Goal: Information Seeking & Learning: Learn about a topic

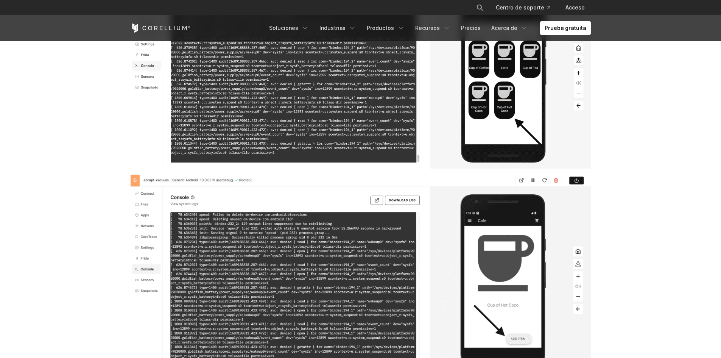
scroll to position [7953, 0]
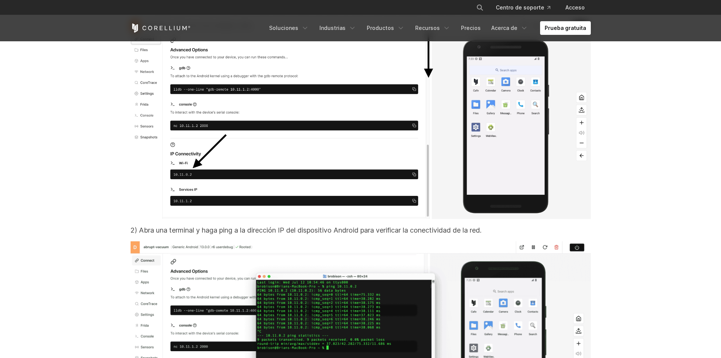
scroll to position [6705, 0]
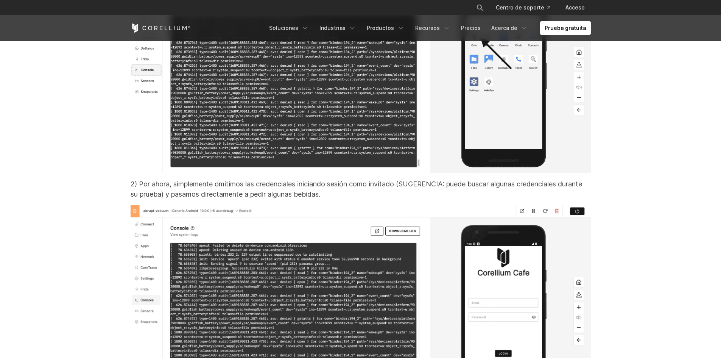
scroll to position [7613, 0]
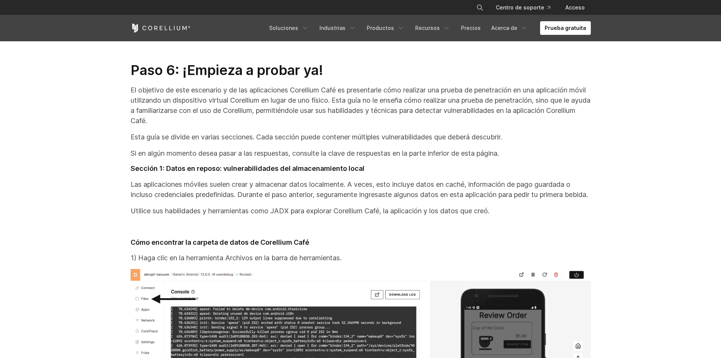
scroll to position [9788, 0]
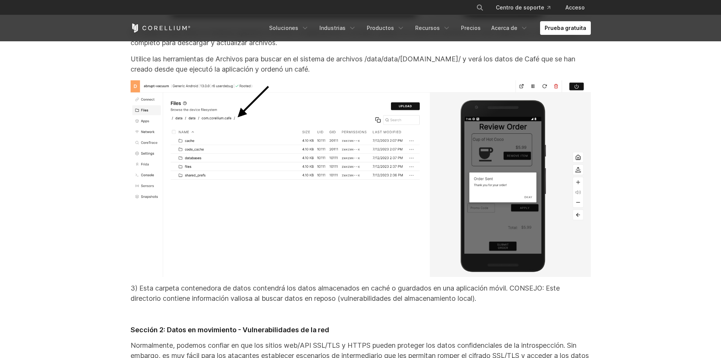
scroll to position [10204, 0]
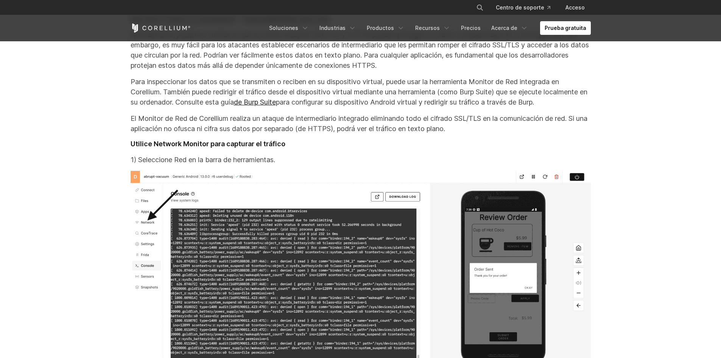
scroll to position [10582, 0]
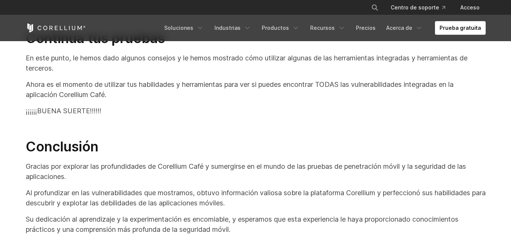
scroll to position [15047, 0]
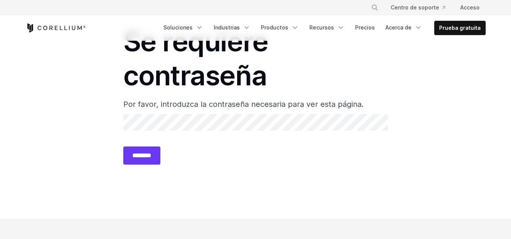
scroll to position [76, 0]
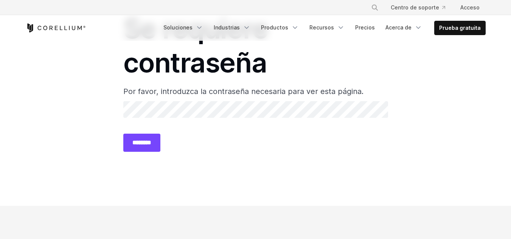
click at [156, 140] on input "********" at bounding box center [141, 143] width 37 height 18
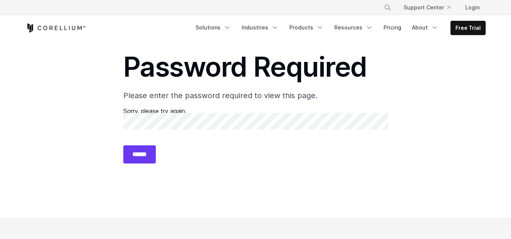
scroll to position [38, 0]
click at [490, 93] on section "Password Required Please enter the password required to view this page. Sorry, …" at bounding box center [255, 110] width 511 height 215
click at [146, 150] on input "******" at bounding box center [139, 154] width 33 height 18
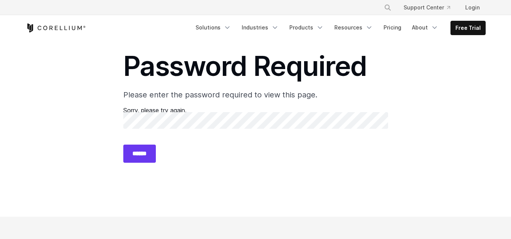
scroll to position [38, 0]
click at [149, 155] on input "******" at bounding box center [139, 154] width 33 height 18
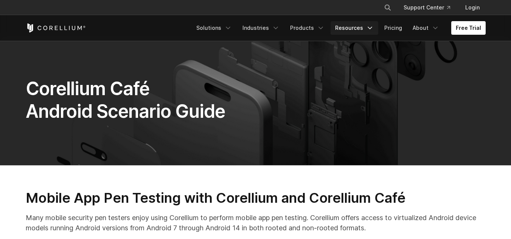
click at [373, 29] on icon "Navigation Menu" at bounding box center [370, 28] width 8 height 8
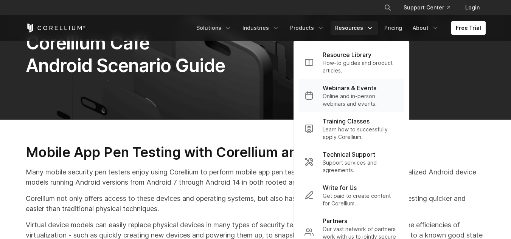
scroll to position [38, 0]
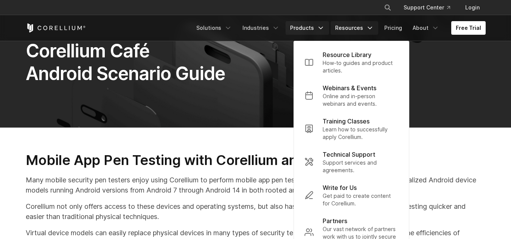
click at [320, 28] on link "Products" at bounding box center [308, 28] width 44 height 14
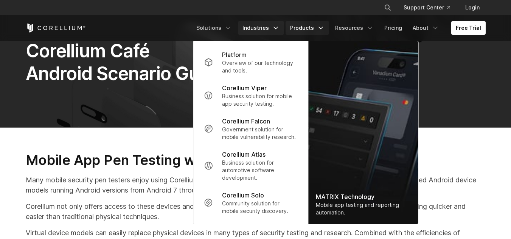
click at [274, 29] on link "Industries" at bounding box center [261, 28] width 46 height 14
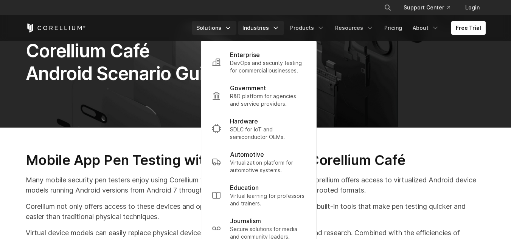
click at [228, 26] on link "Solutions" at bounding box center [214, 28] width 45 height 14
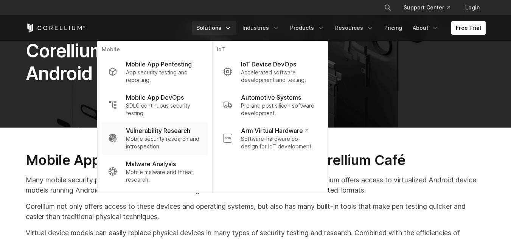
click at [163, 136] on p "Mobile security research and introspection." at bounding box center [163, 142] width 75 height 15
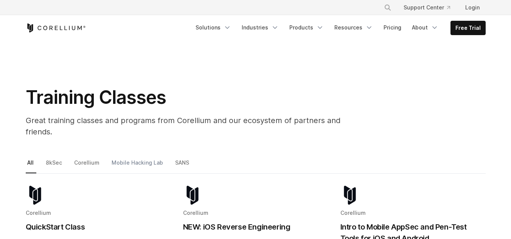
click at [135, 158] on link "Mobile Hacking Lab" at bounding box center [138, 166] width 56 height 16
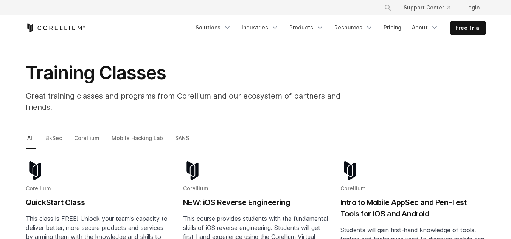
scroll to position [71, 0]
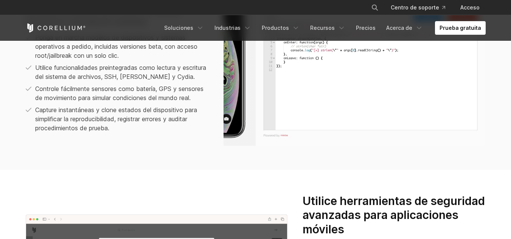
scroll to position [605, 0]
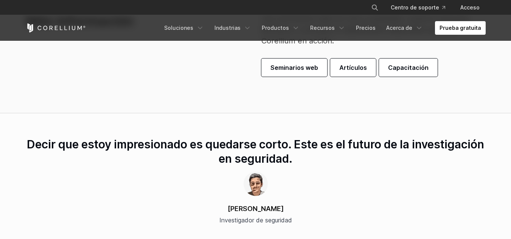
scroll to position [2043, 0]
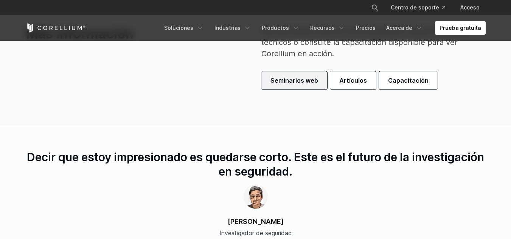
click at [315, 83] on font "Seminarios web" at bounding box center [295, 81] width 48 height 8
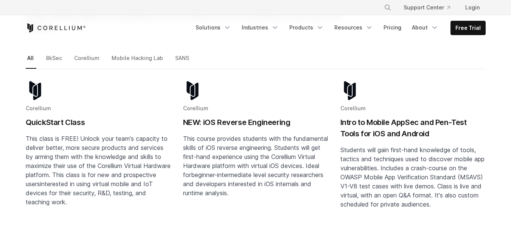
scroll to position [114, 0]
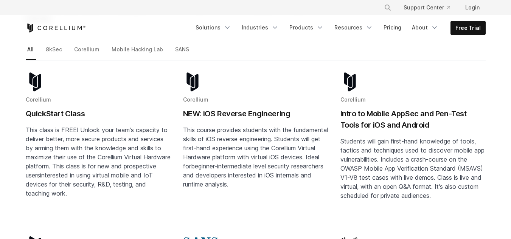
click at [243, 108] on h2 "NEW: iOS Reverse Engineering" at bounding box center [255, 113] width 145 height 11
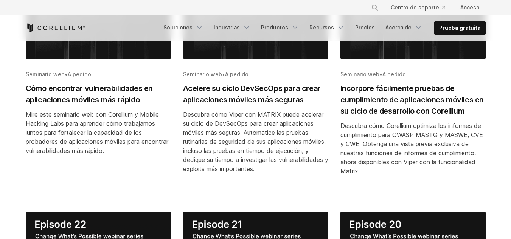
scroll to position [227, 0]
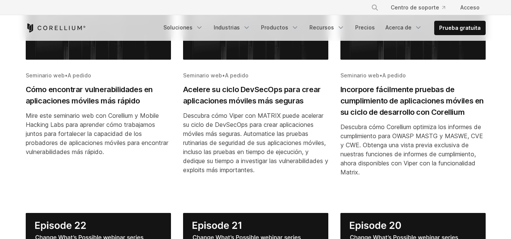
click at [75, 92] on font "Cómo encontrar vulnerabilidades en aplicaciones móviles más rápido" at bounding box center [89, 95] width 127 height 20
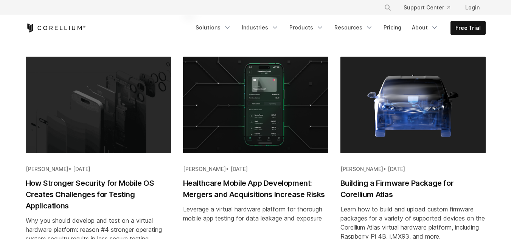
scroll to position [378, 0]
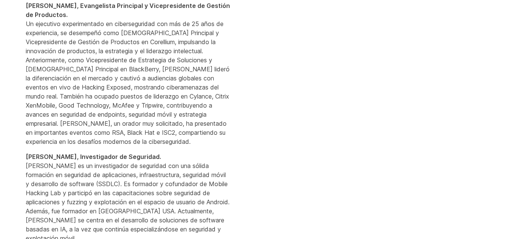
scroll to position [561, 0]
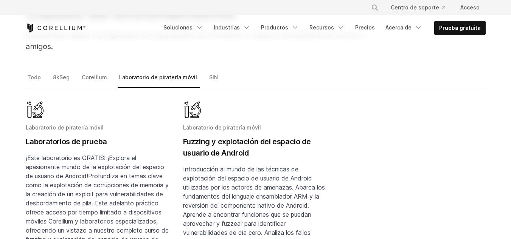
scroll to position [76, 0]
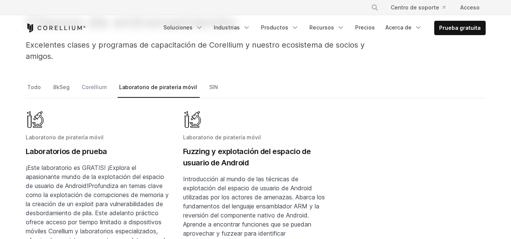
click at [96, 89] on font "Corellium" at bounding box center [94, 87] width 25 height 6
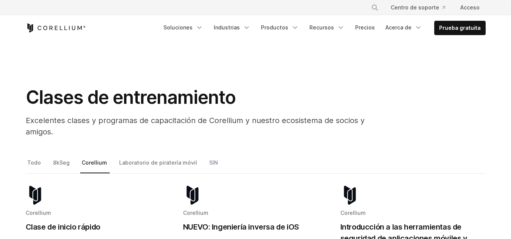
click at [209, 163] on font "SIN" at bounding box center [213, 163] width 9 height 6
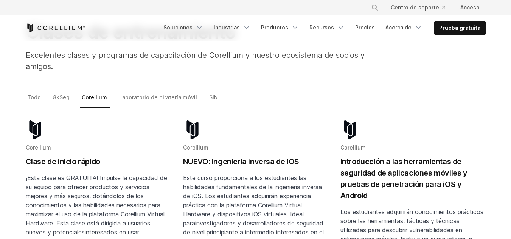
scroll to position [76, 0]
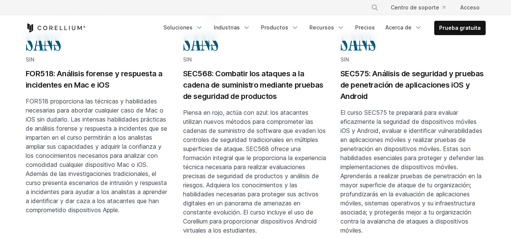
scroll to position [151, 0]
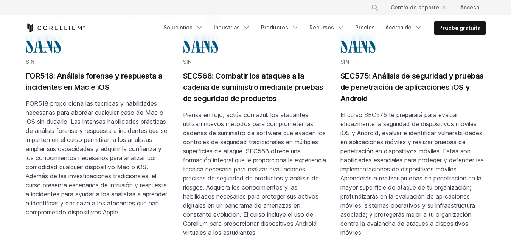
click at [393, 88] on font "SEC575: Análisis de seguridad y pruebas de penetración de aplicaciones iOS y An…" at bounding box center [412, 88] width 143 height 32
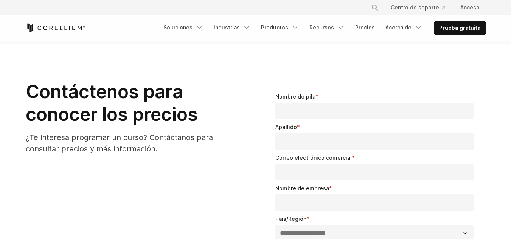
scroll to position [681, 0]
